Goal: Transaction & Acquisition: Purchase product/service

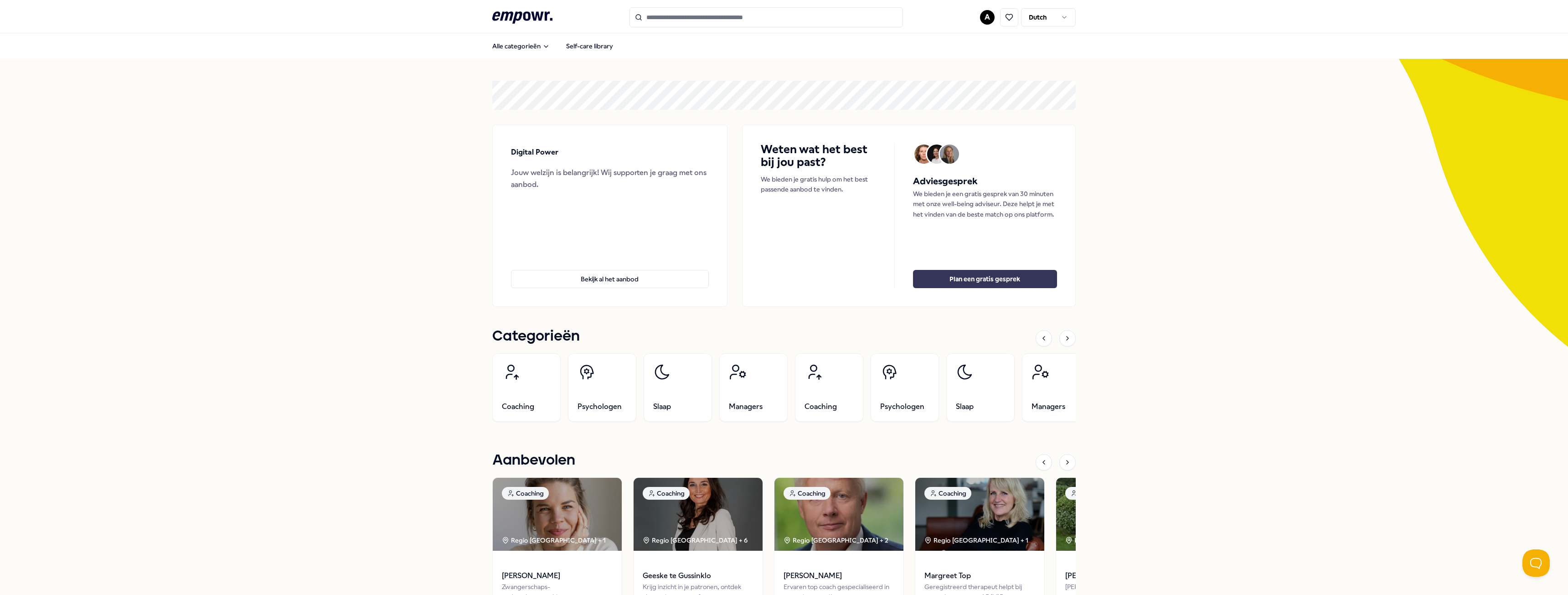
click at [972, 283] on button "Plan een gratis gesprek" at bounding box center [985, 279] width 144 height 19
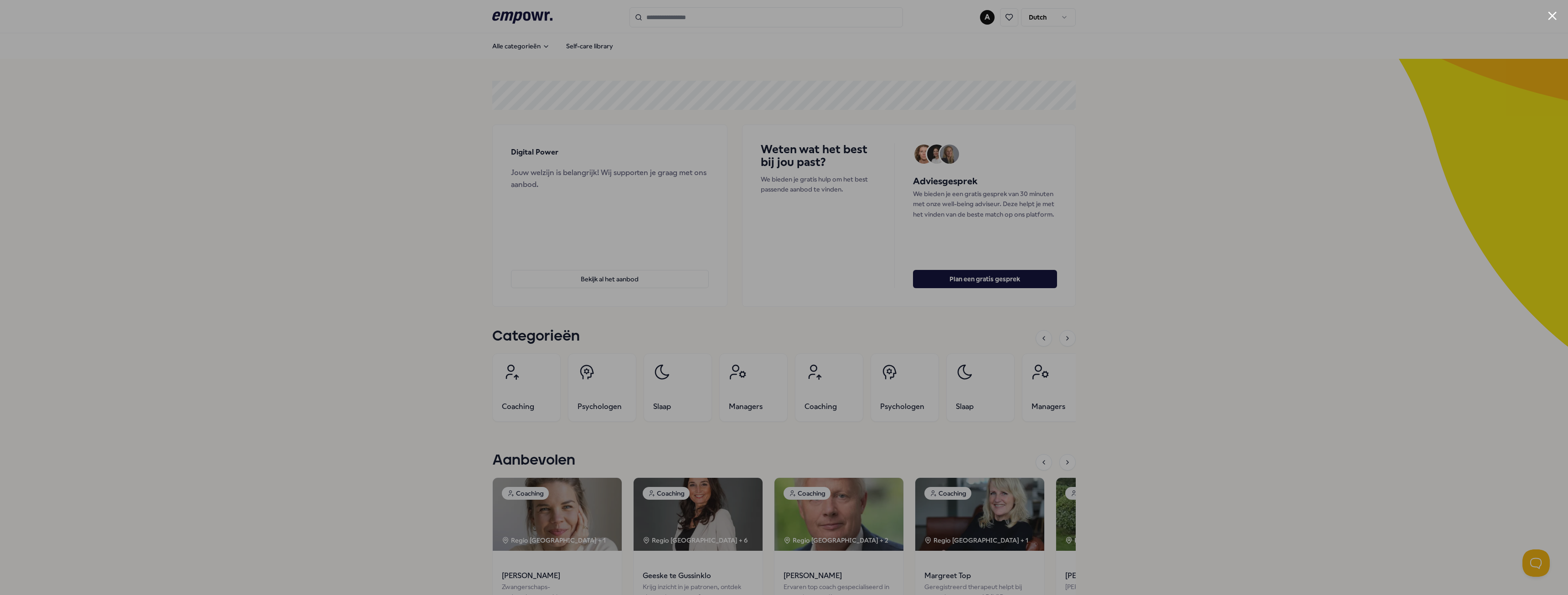
click at [1213, 292] on div at bounding box center [784, 298] width 1568 height 595
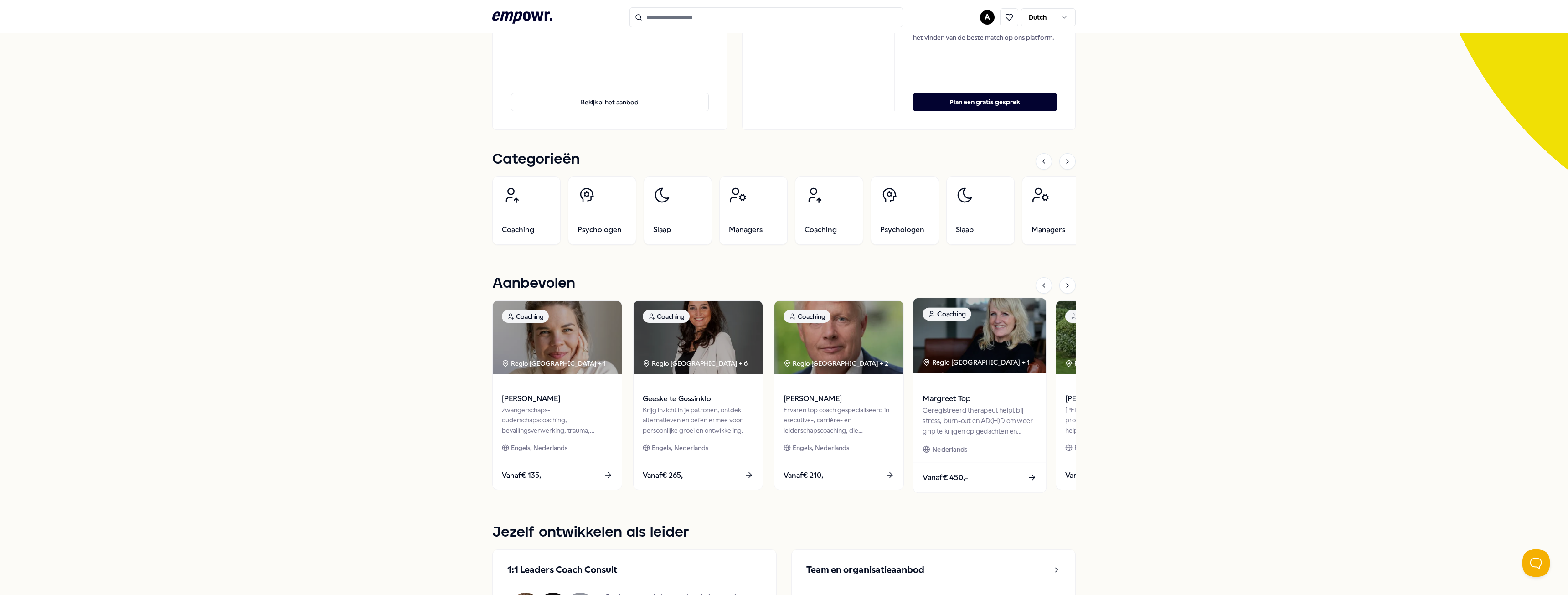
scroll to position [183, 0]
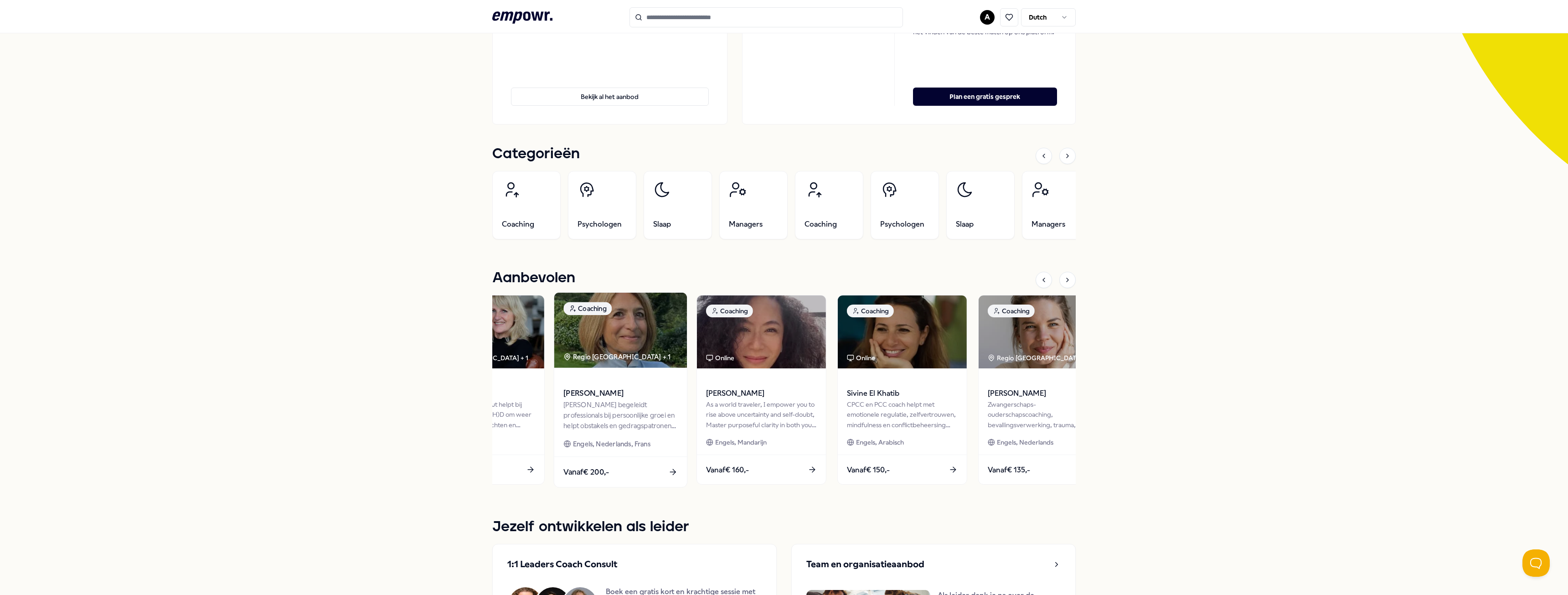
drag, startPoint x: 1057, startPoint y: 353, endPoint x: 557, endPoint y: 351, distance: 500.0
click at [557, 351] on img at bounding box center [620, 329] width 133 height 75
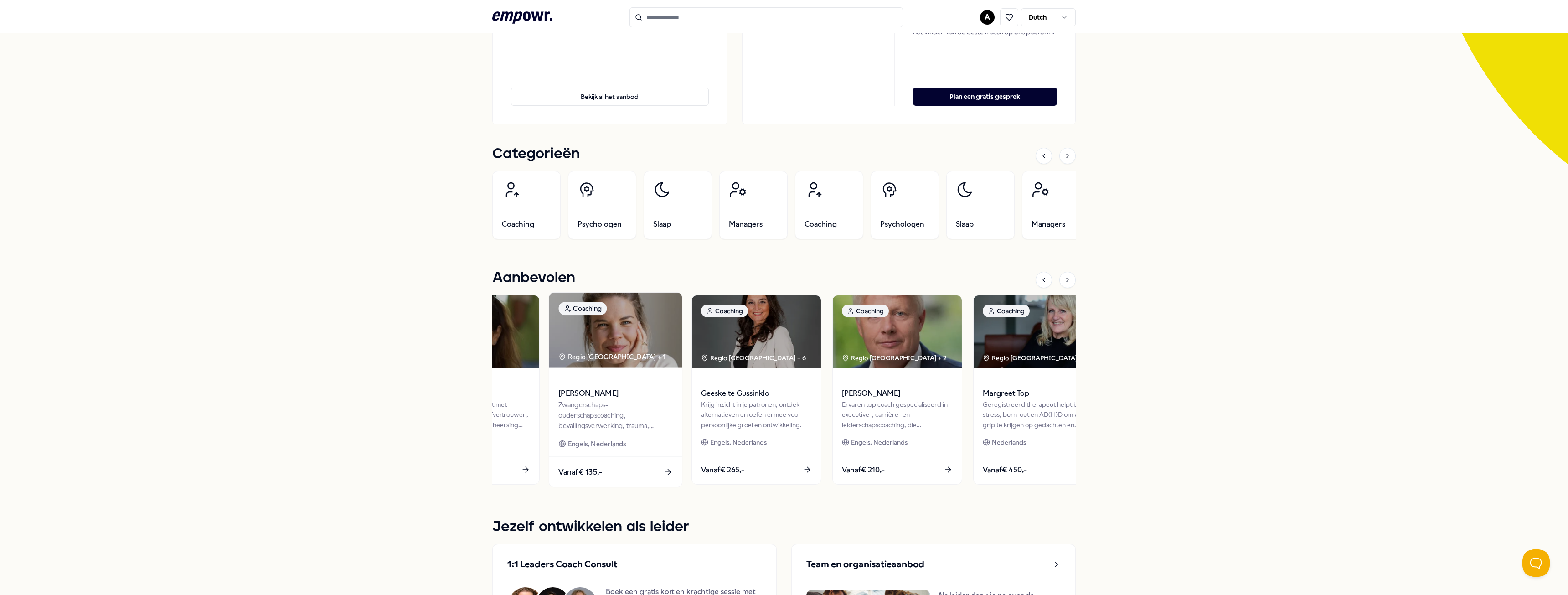
drag, startPoint x: 1057, startPoint y: 329, endPoint x: 629, endPoint y: 338, distance: 428.1
click at [629, 338] on img at bounding box center [615, 329] width 133 height 75
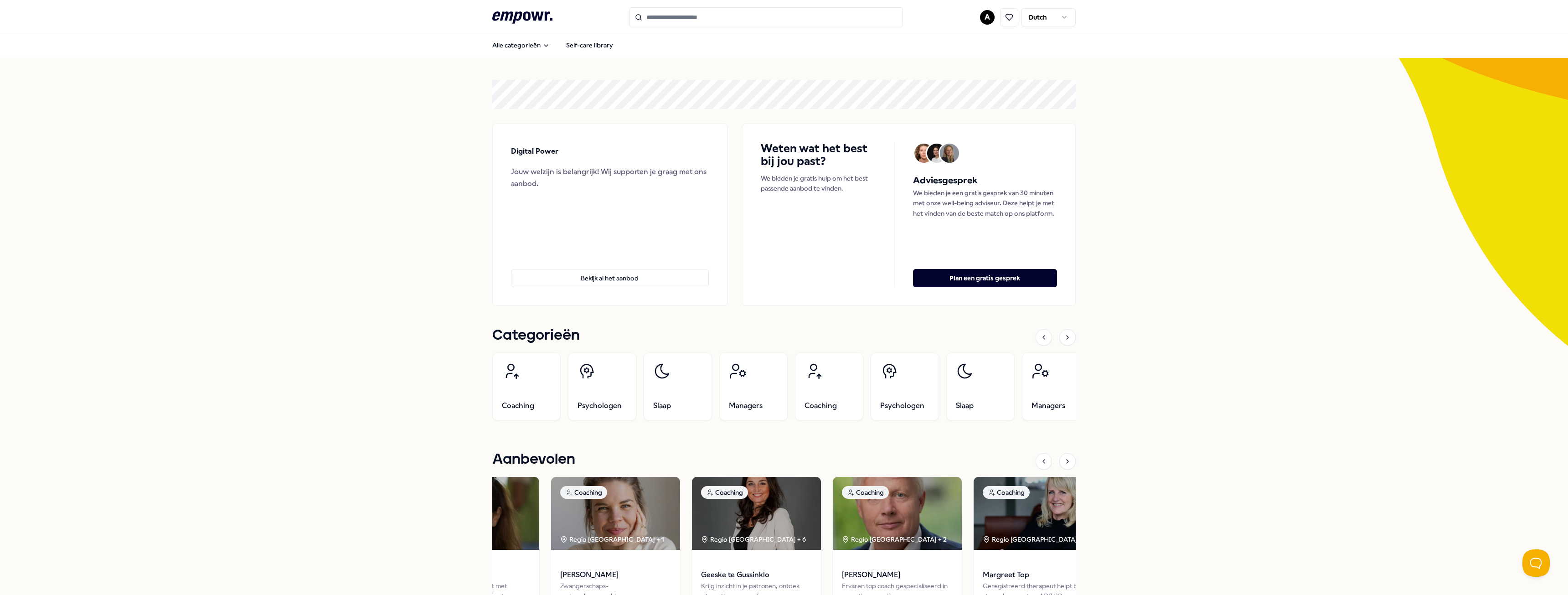
scroll to position [0, 0]
click at [587, 385] on link "Psychologen" at bounding box center [602, 387] width 68 height 68
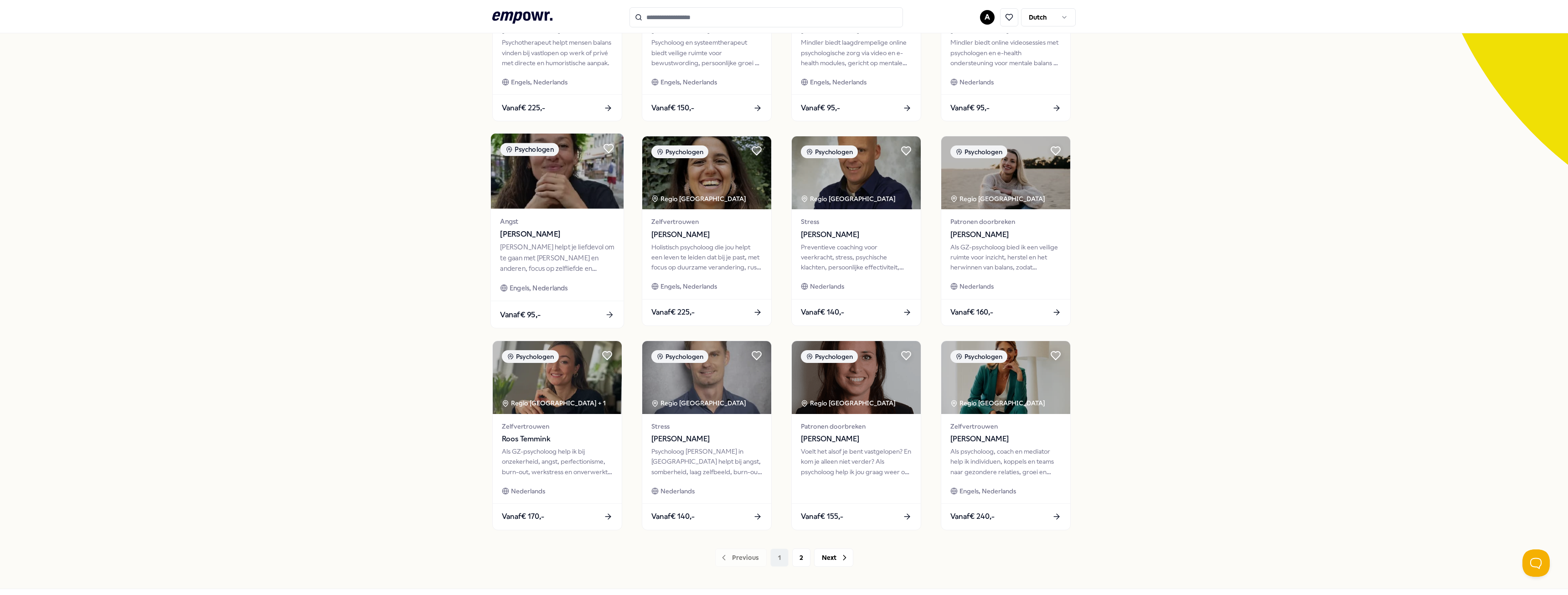
scroll to position [183, 0]
click at [862, 470] on div "Voelt het alsof je bent vastgelopen? En kom je alleen niet verder? Als psycholo…" at bounding box center [856, 461] width 114 height 31
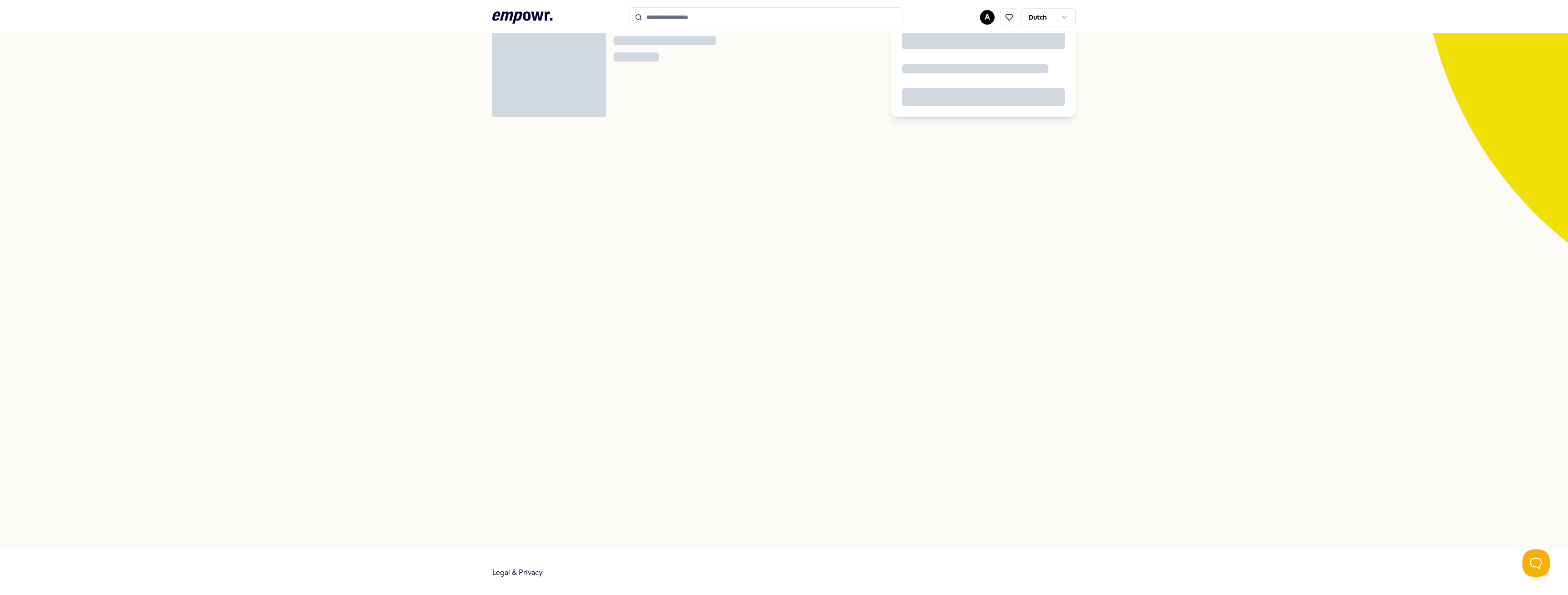
scroll to position [59, 0]
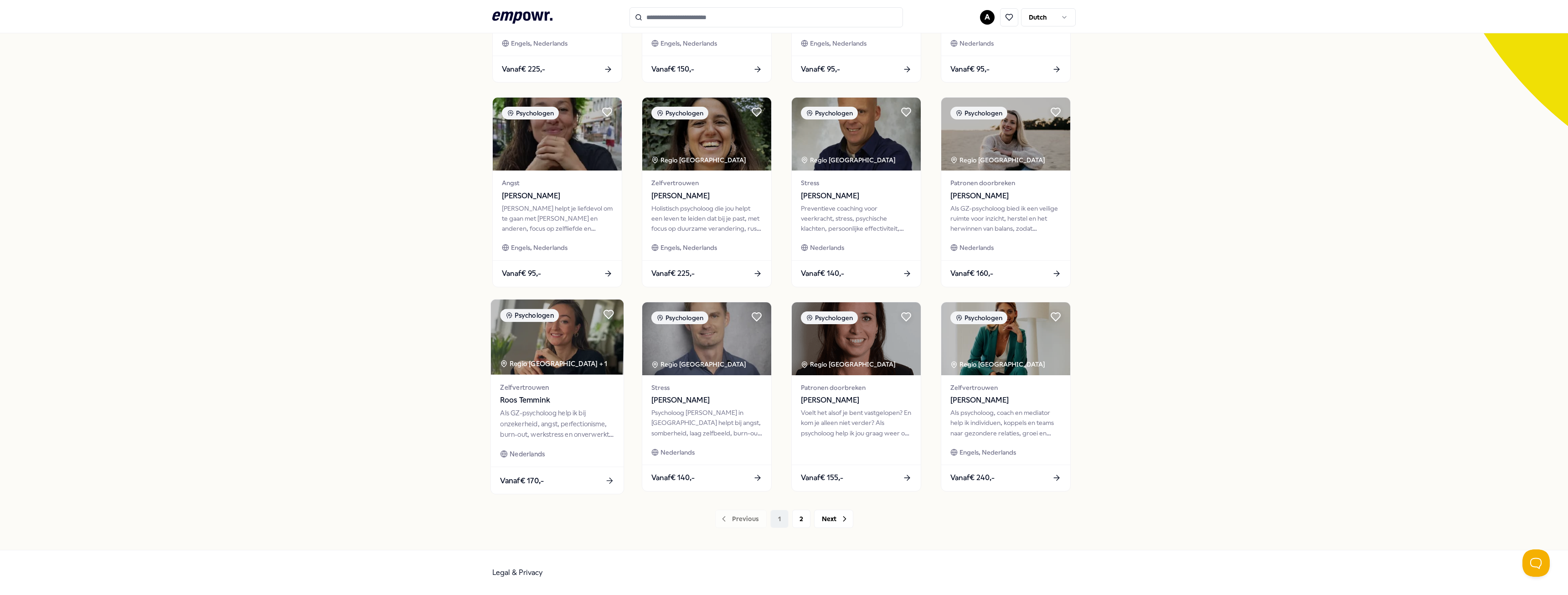
click at [529, 415] on div "Als GZ-psycholoog help ik bij onzekerheid, angst, perfectionisme, burn-out, wer…" at bounding box center [557, 424] width 114 height 31
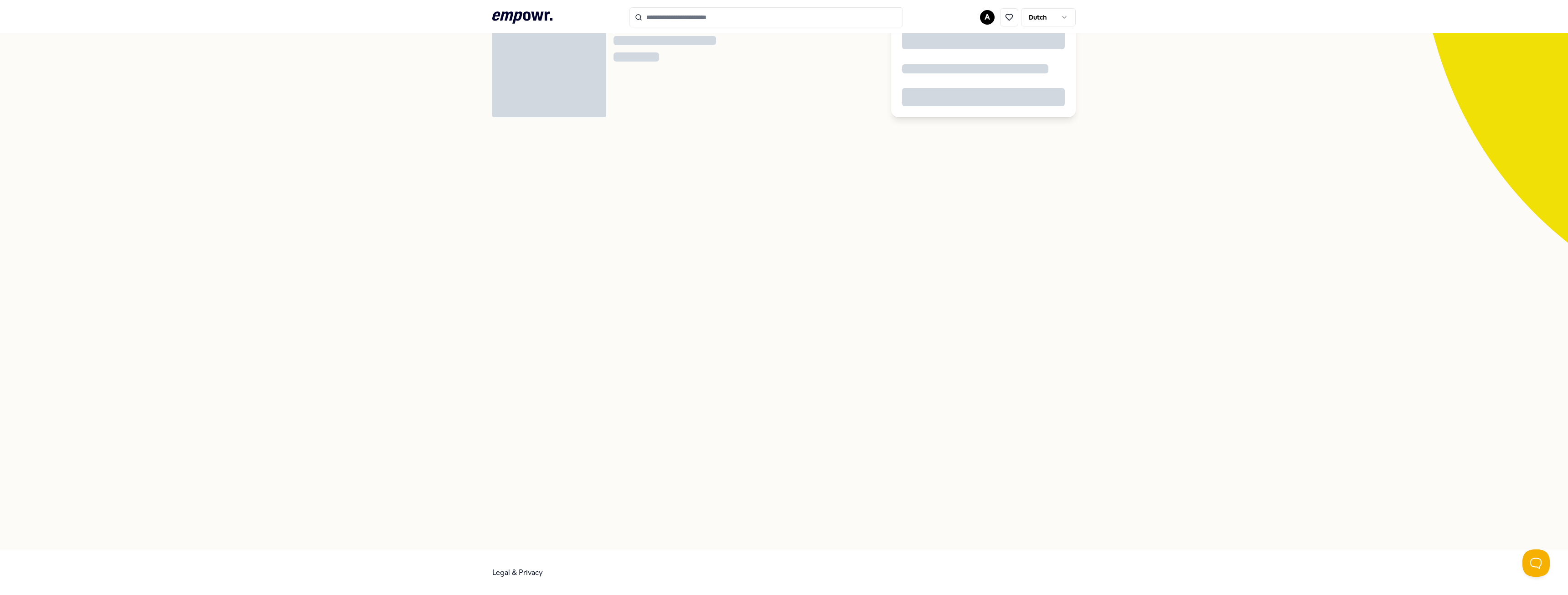
scroll to position [59, 0]
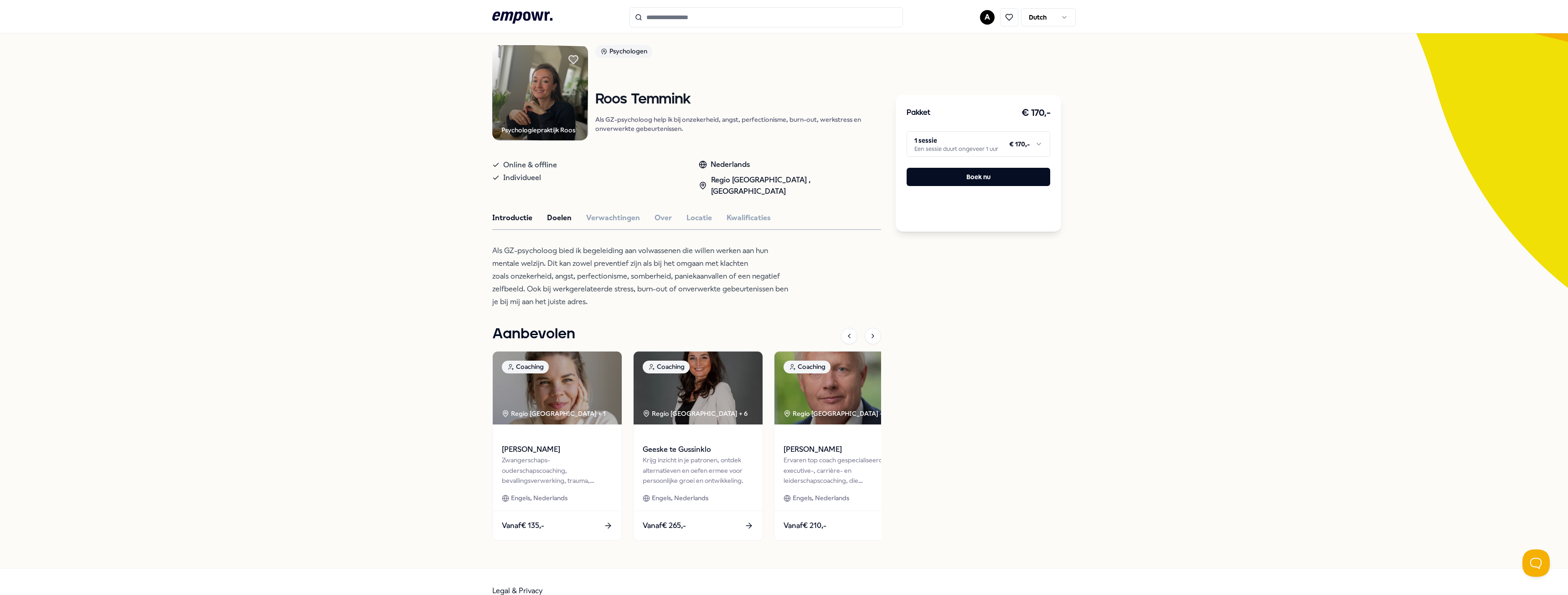
click at [563, 212] on button "Doelen" at bounding box center [559, 218] width 24 height 12
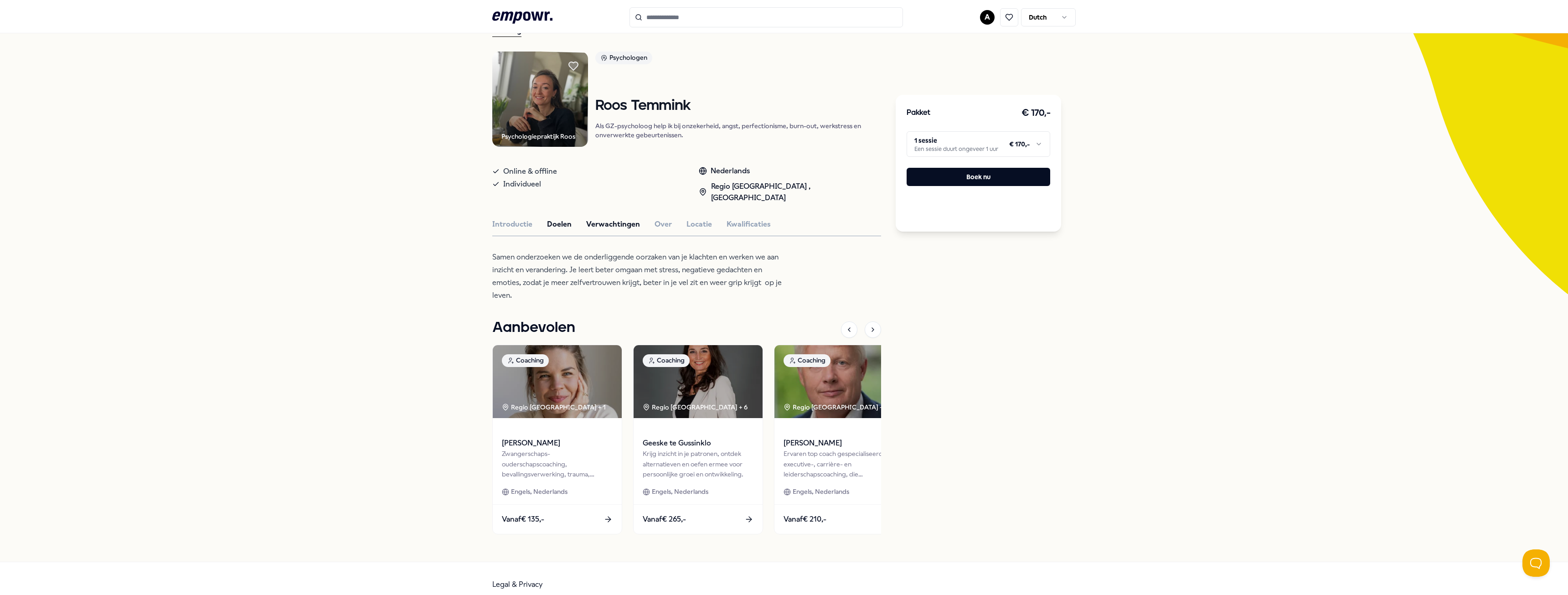
click at [608, 218] on button "Verwachtingen" at bounding box center [613, 224] width 53 height 12
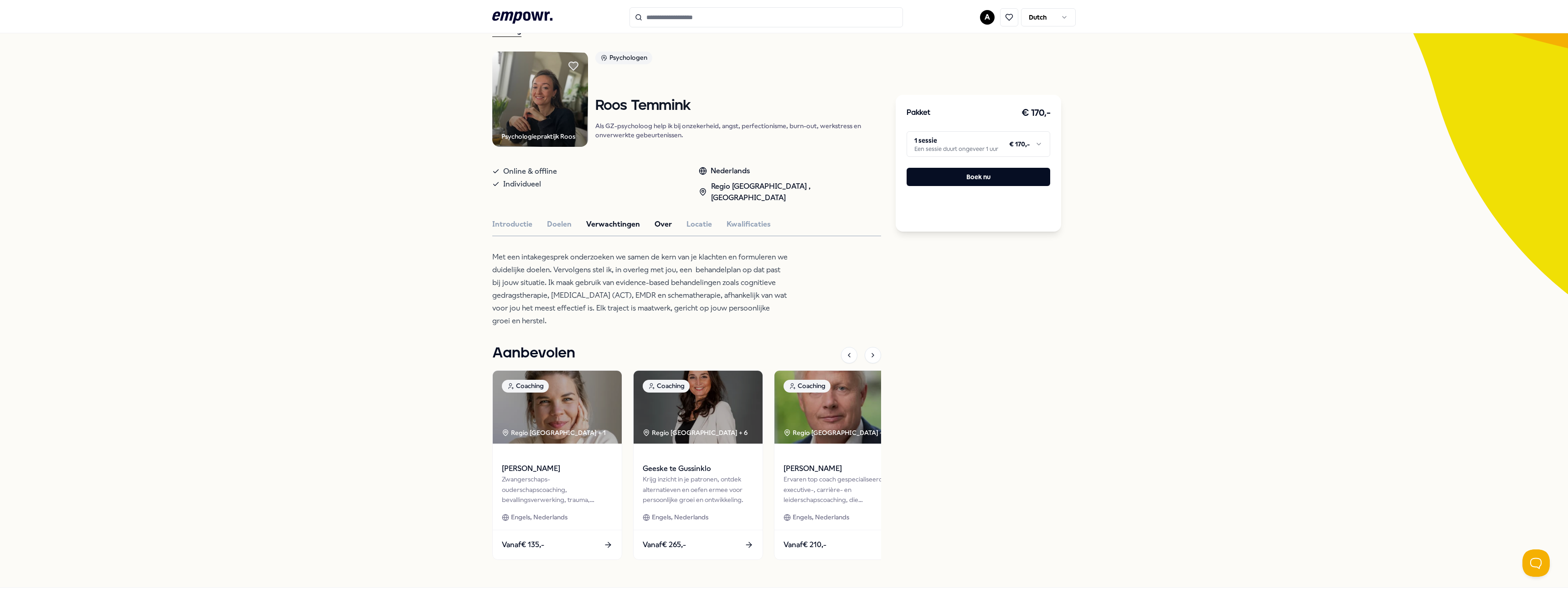
click at [659, 218] on button "Over" at bounding box center [663, 224] width 17 height 12
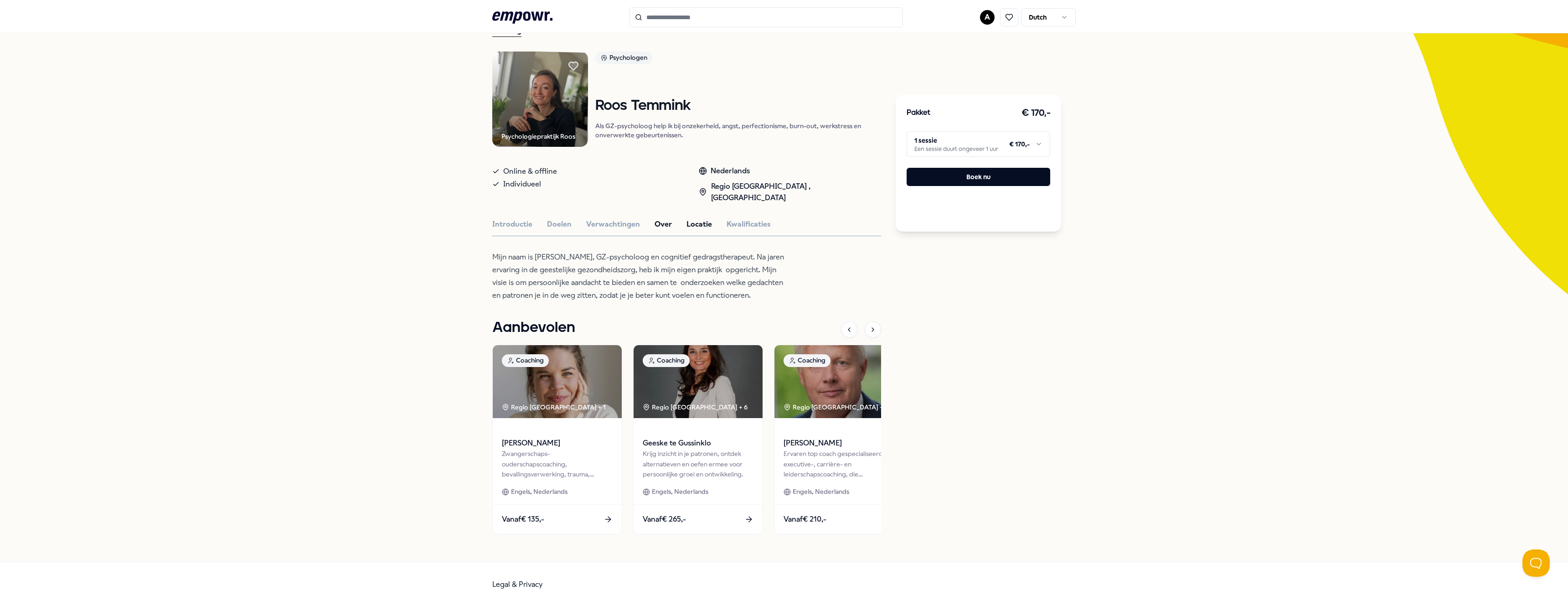
click at [697, 218] on button "Locatie" at bounding box center [699, 224] width 25 height 12
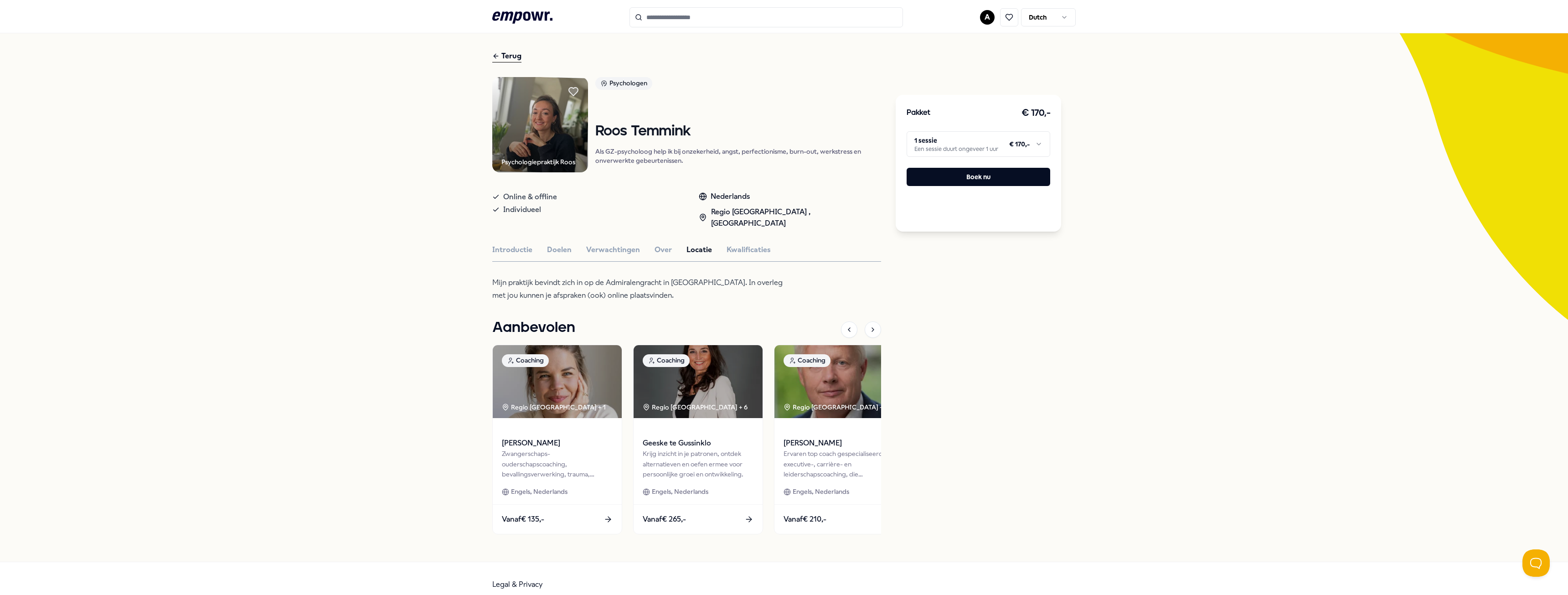
click at [1020, 300] on div "Pakket € 170,- 1 sessie Een sessie duurt ongeveer 1 uur € 170,- Boek nu" at bounding box center [978, 297] width 165 height 493
